Goal: Find specific page/section: Find specific page/section

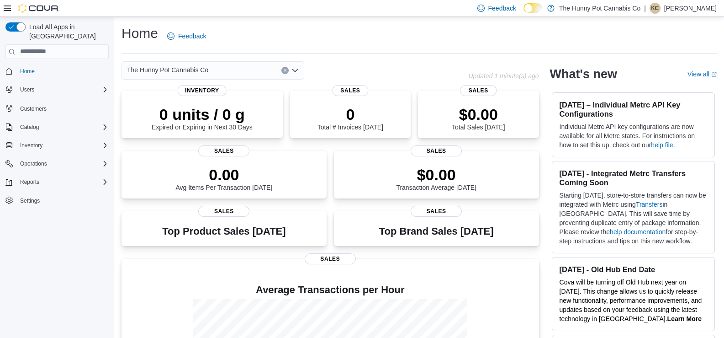
click at [295, 70] on icon "Open list of options" at bounding box center [295, 70] width 7 height 7
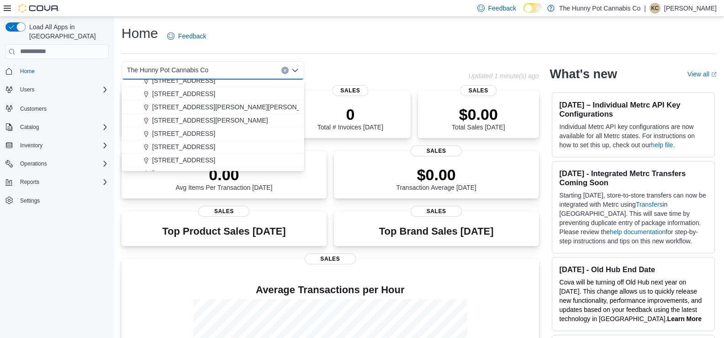
scroll to position [307, 0]
click at [199, 99] on span "[STREET_ADDRESS]" at bounding box center [183, 96] width 63 height 9
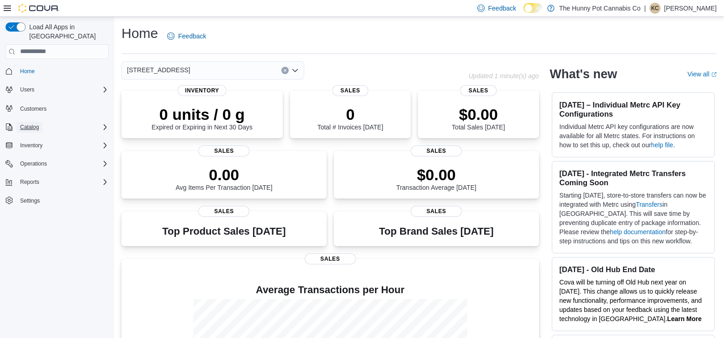
click at [38, 123] on span "Catalog" at bounding box center [29, 126] width 19 height 7
click at [36, 122] on span "Catalog" at bounding box center [29, 127] width 19 height 11
click at [41, 142] on span "Inventory" at bounding box center [31, 145] width 22 height 7
